Goal: Navigation & Orientation: Find specific page/section

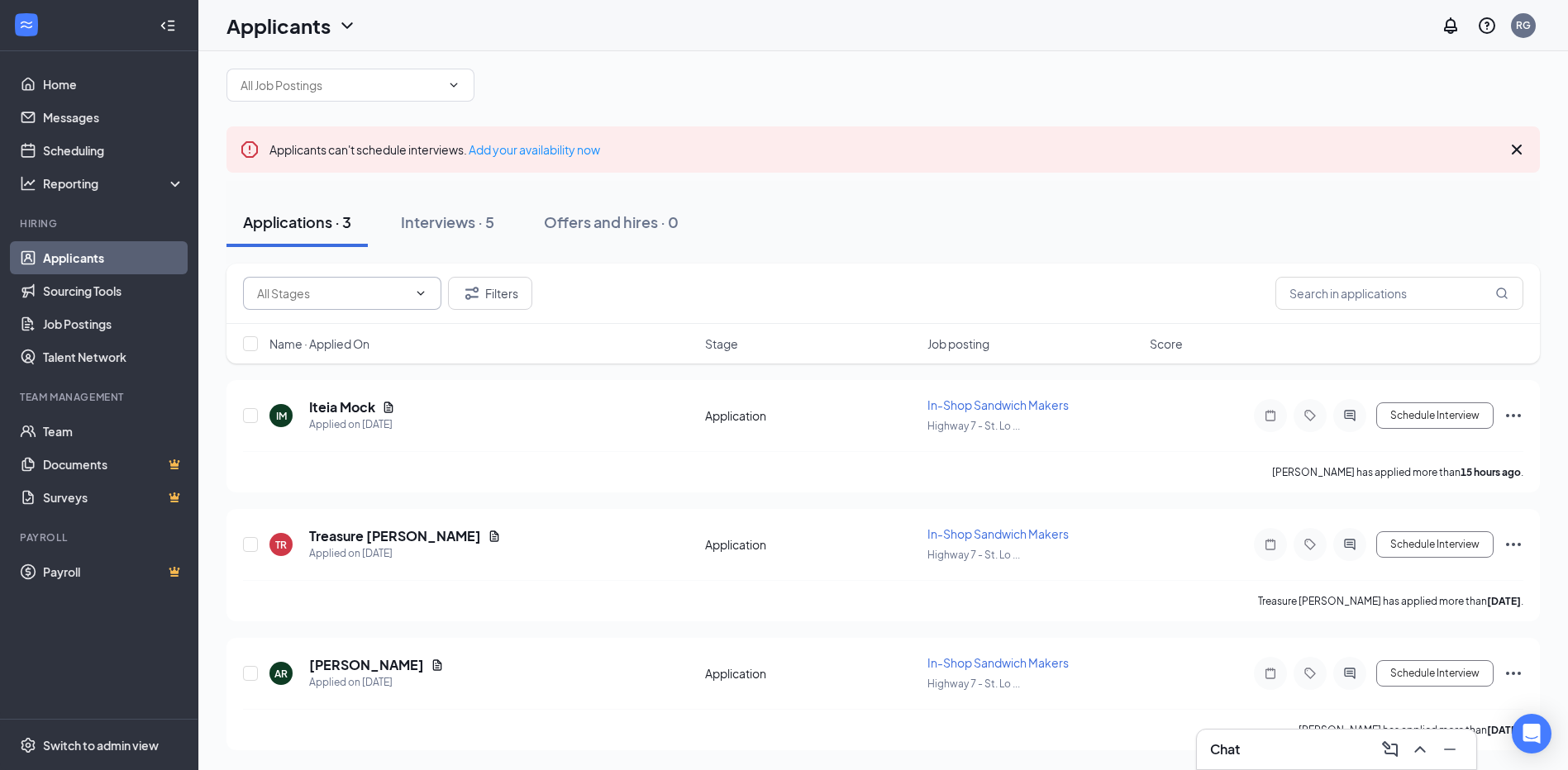
scroll to position [19, 0]
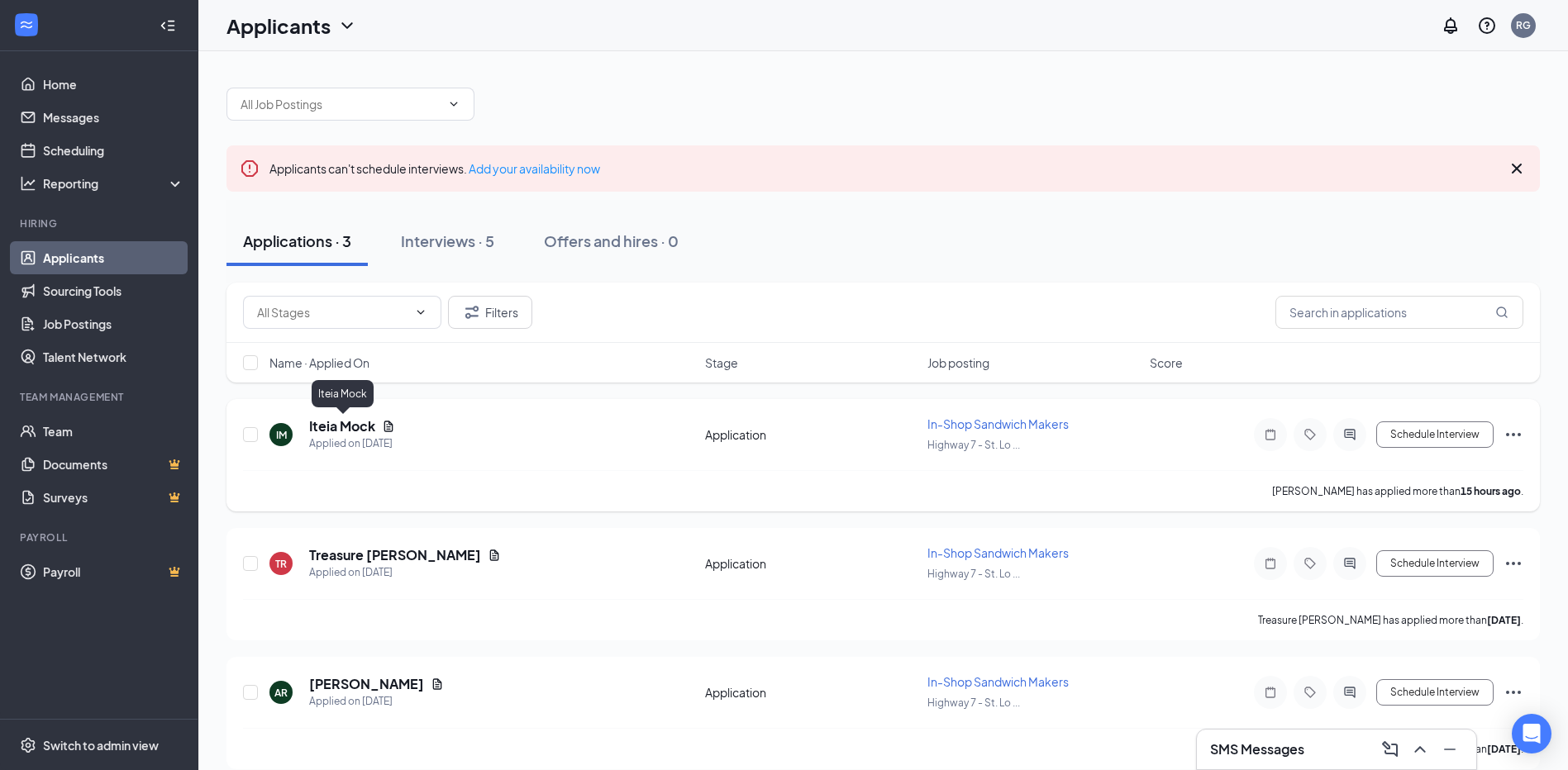
click at [358, 422] on h5 "Iteia Mock" at bounding box center [341, 426] width 66 height 18
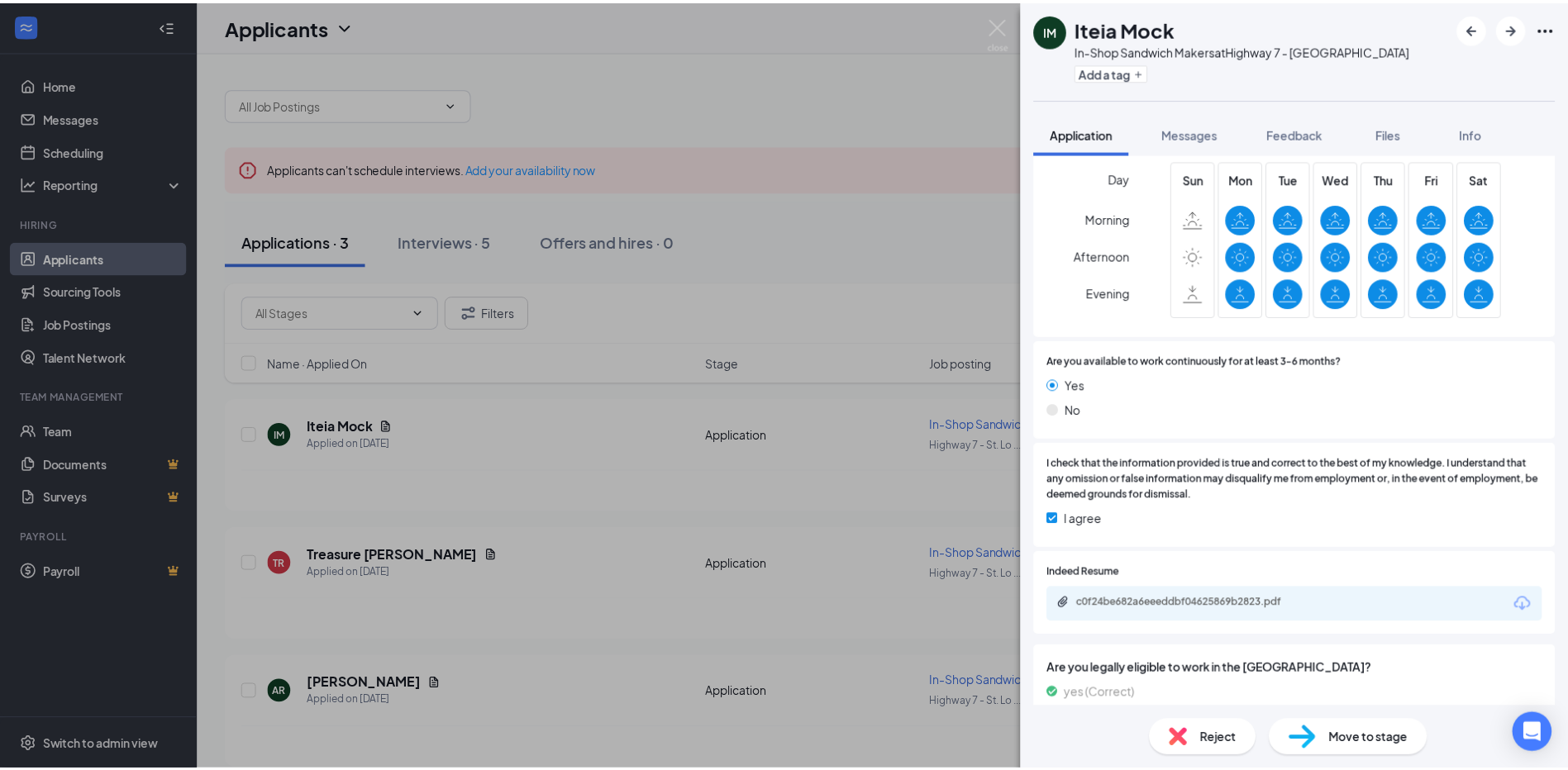
scroll to position [1127, 0]
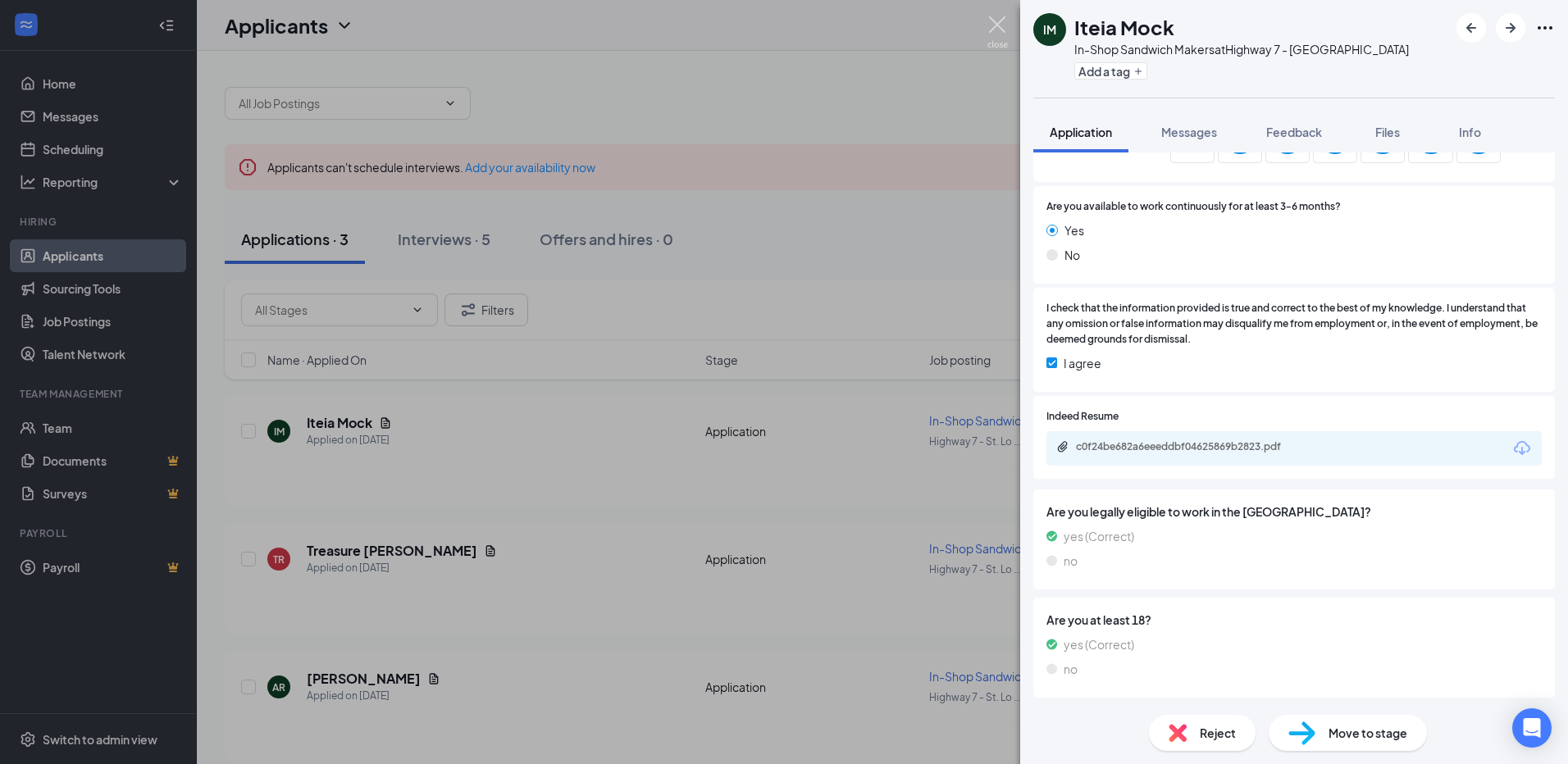
click at [1002, 25] on img at bounding box center [997, 32] width 21 height 32
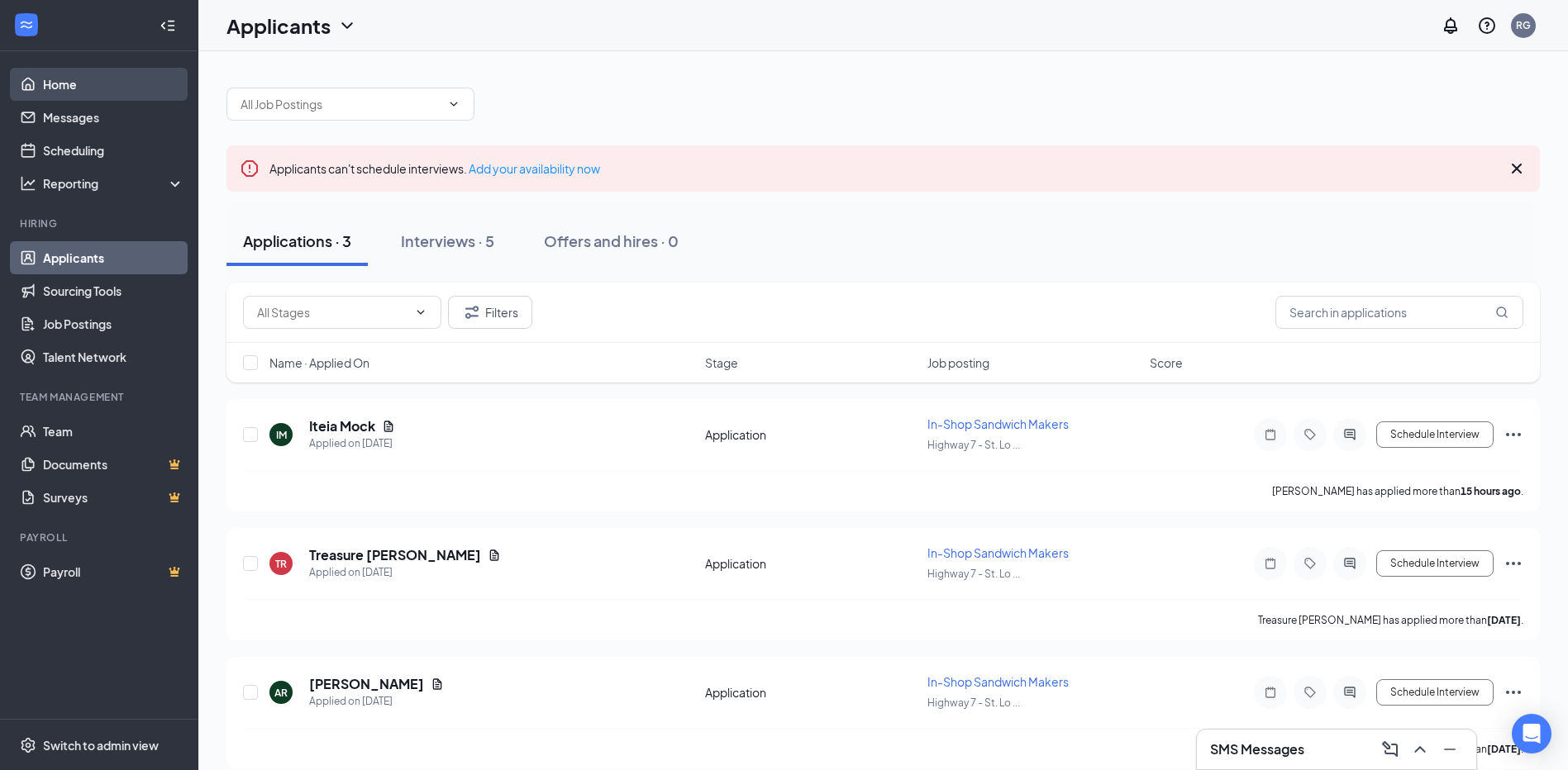
click at [61, 73] on link "Home" at bounding box center [114, 84] width 142 height 33
